Goal: Check status: Check status

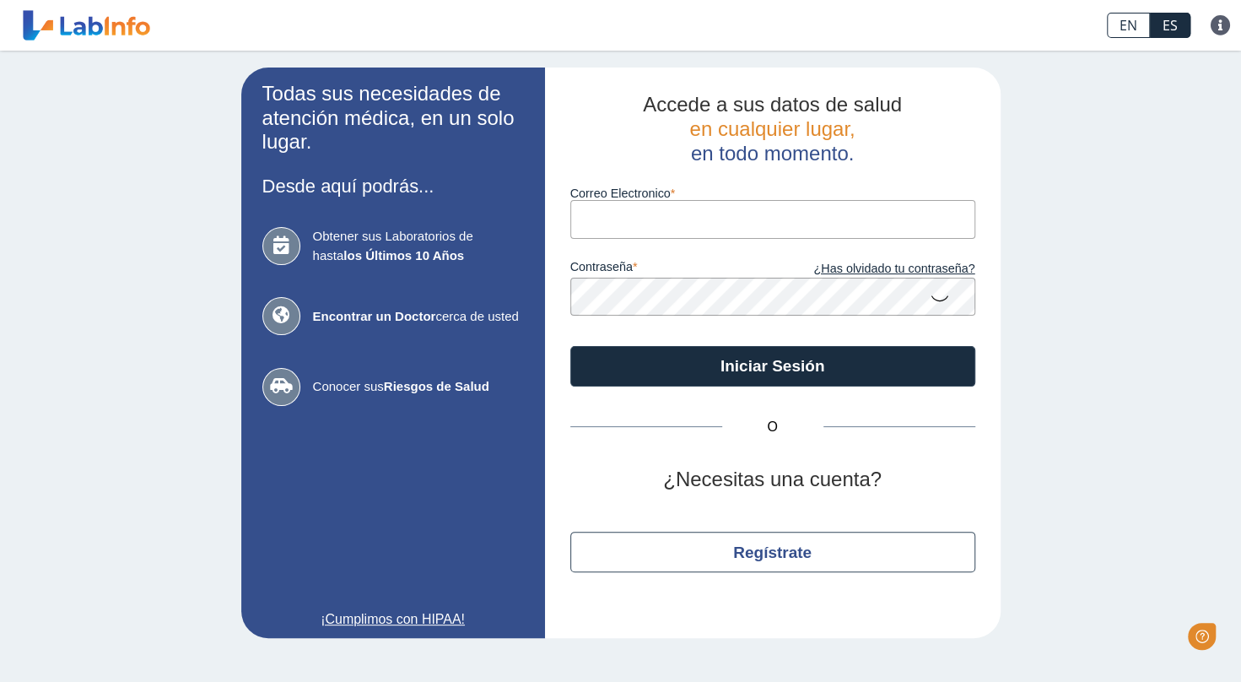
click at [594, 214] on input "Correo Electronico" at bounding box center [772, 219] width 405 height 38
type input "[EMAIL_ADDRESS][DOMAIN_NAME]"
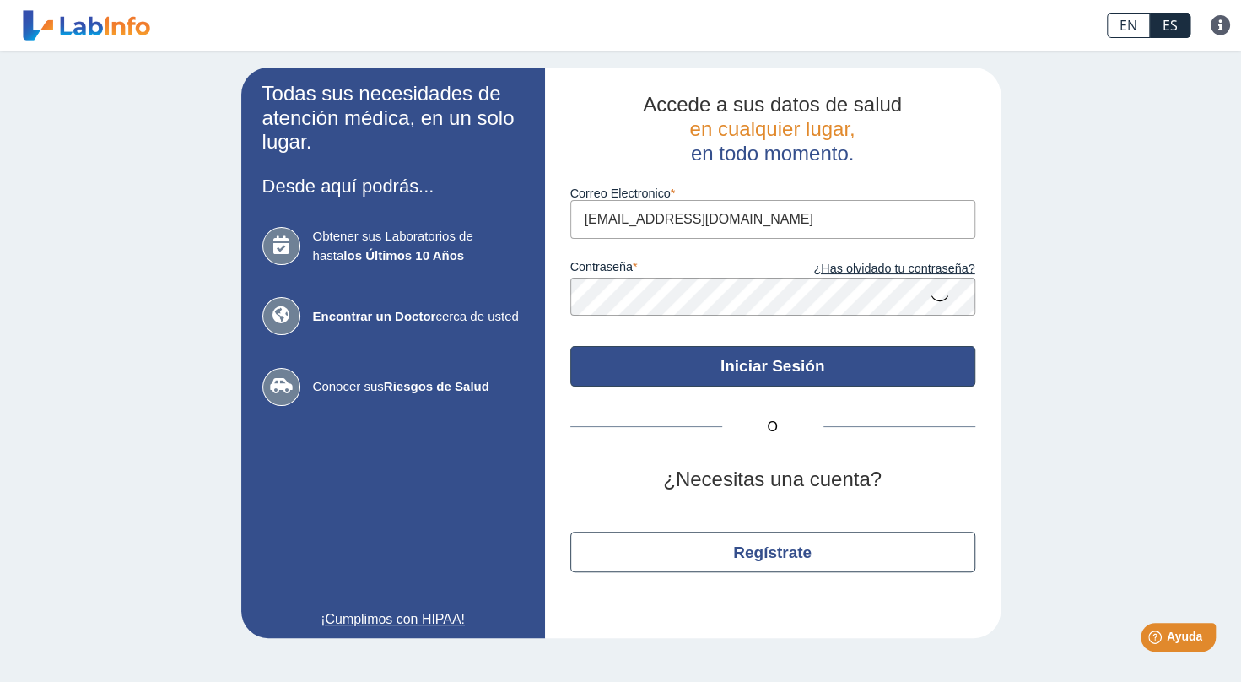
click at [756, 369] on button "Iniciar Sesión" at bounding box center [772, 366] width 405 height 41
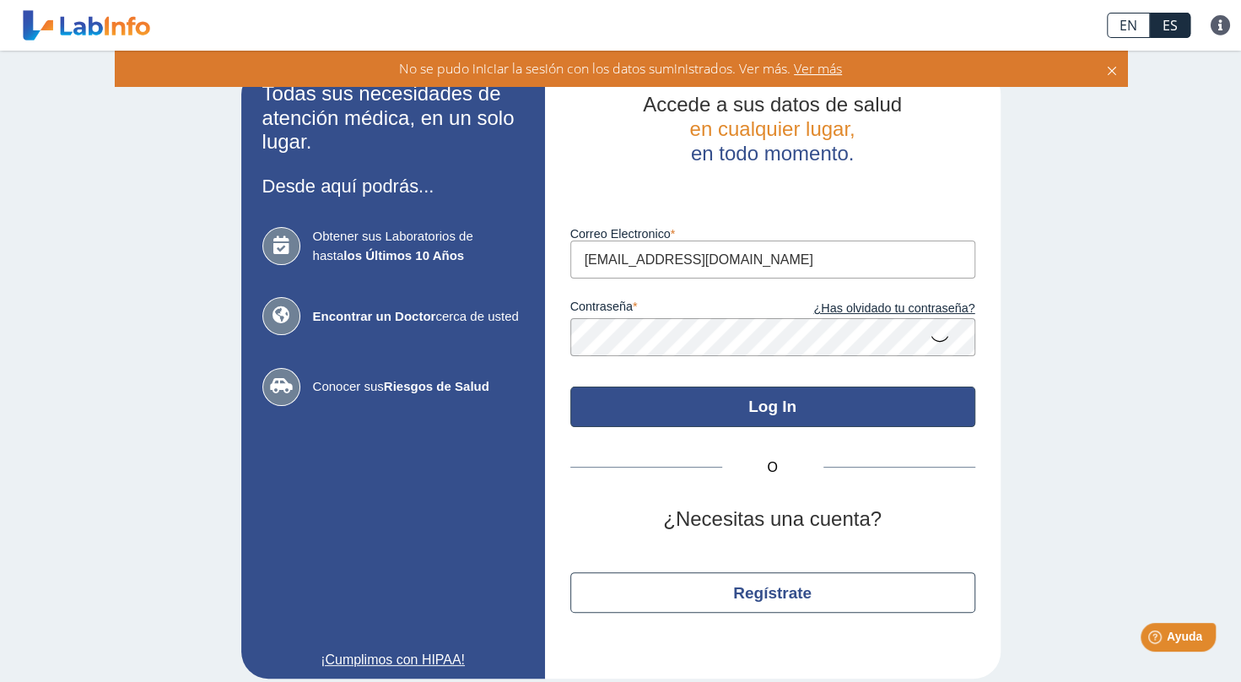
click at [570, 386] on button "Log In" at bounding box center [772, 406] width 405 height 41
click at [751, 409] on button "Log In" at bounding box center [772, 406] width 405 height 41
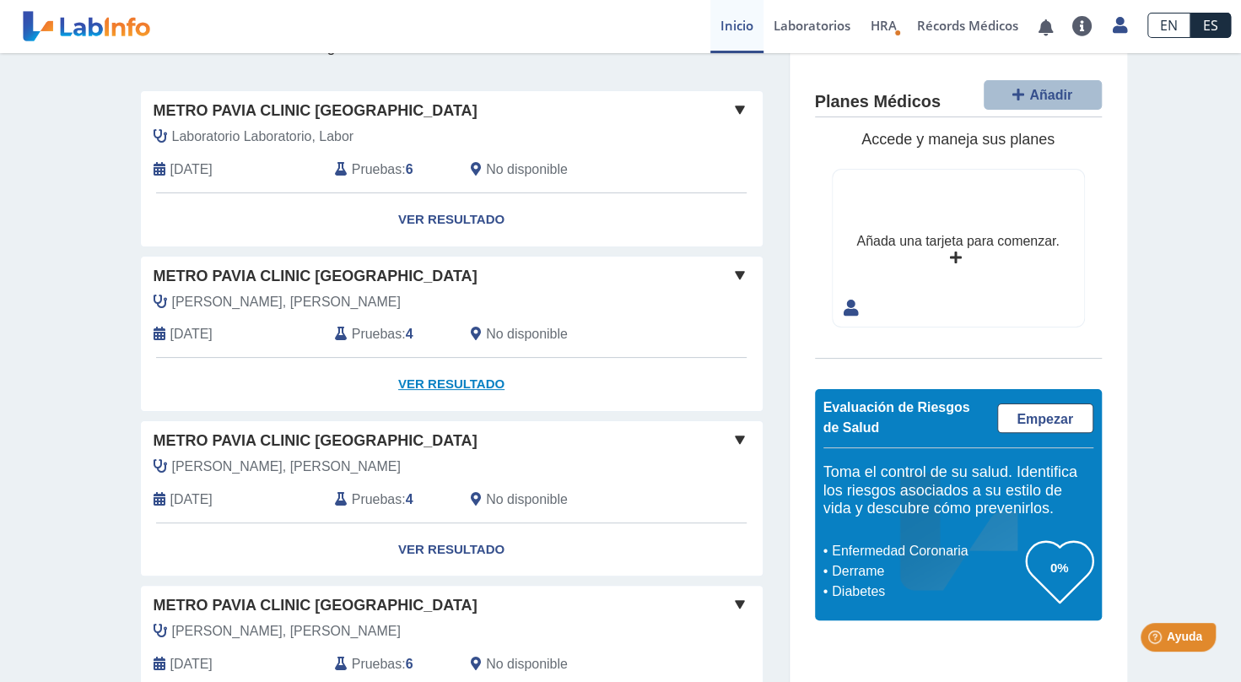
scroll to position [95, 0]
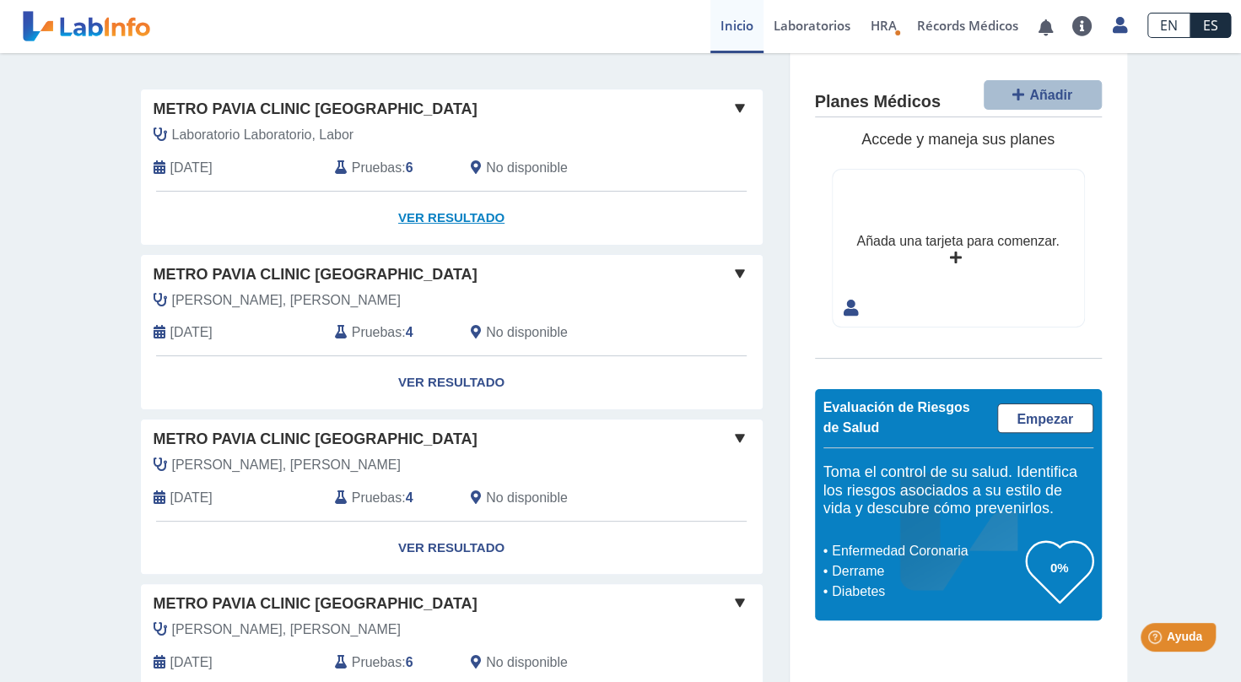
click at [442, 233] on link "Ver Resultado" at bounding box center [452, 218] width 622 height 53
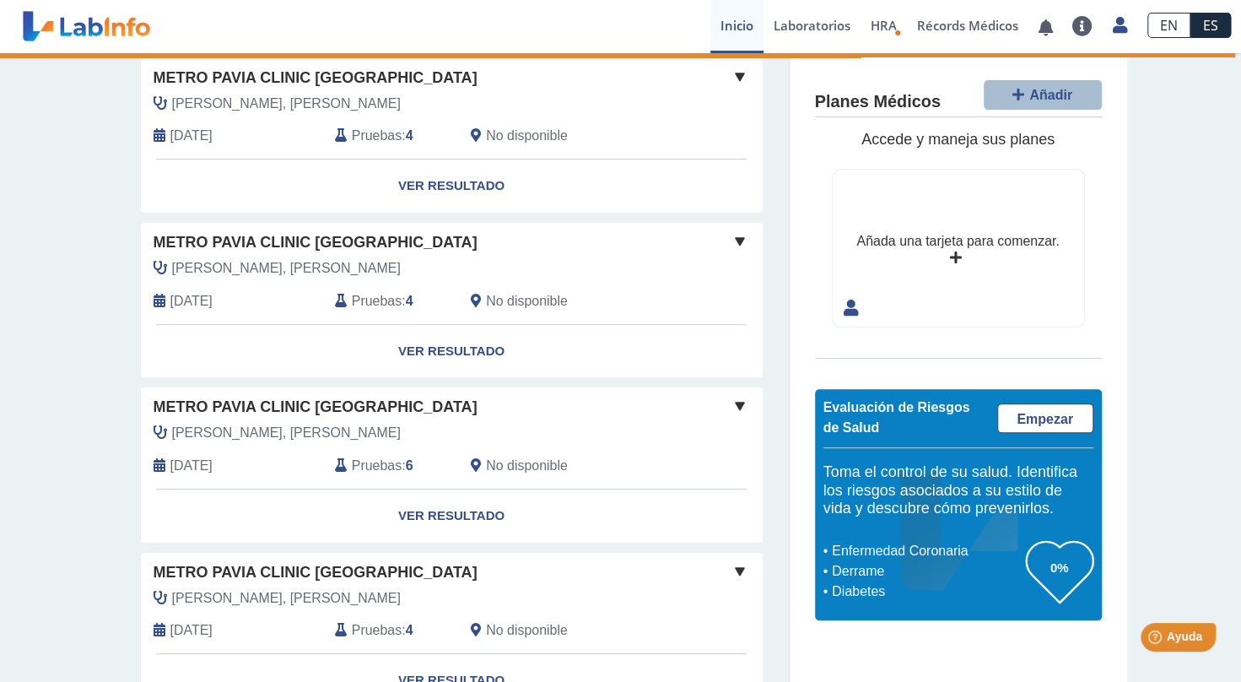
scroll to position [294, 0]
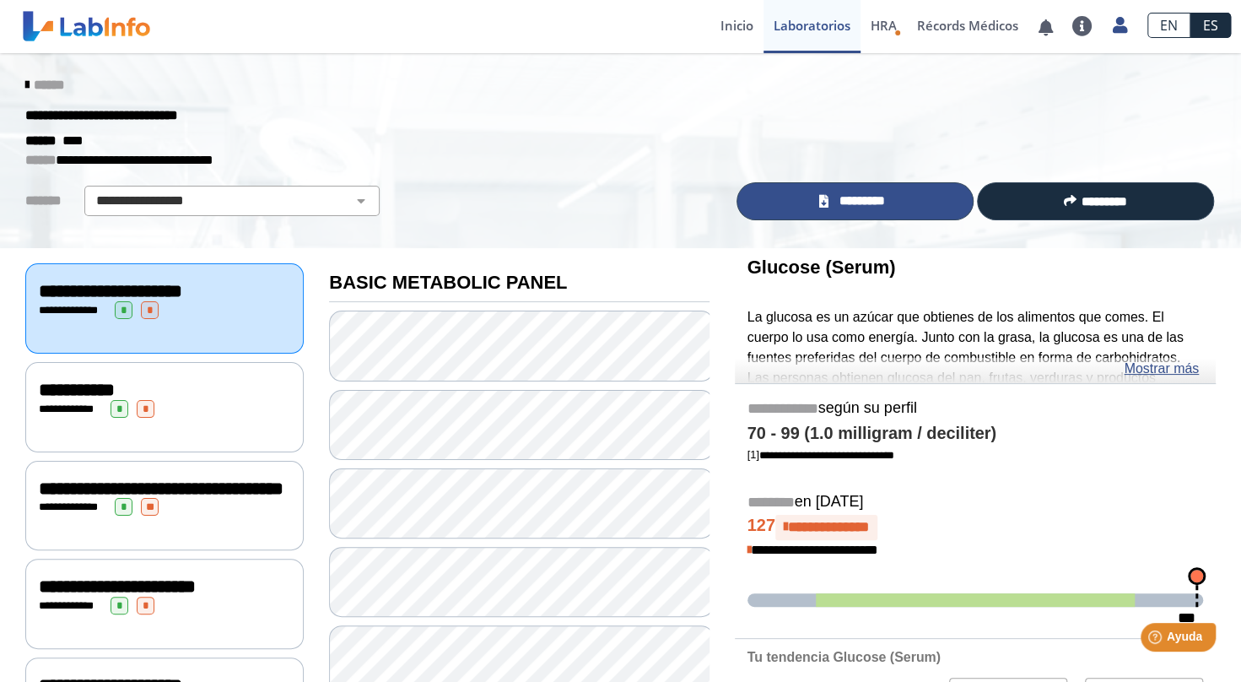
click at [857, 192] on span "*********" at bounding box center [862, 201] width 58 height 19
